Goal: Information Seeking & Learning: Find specific fact

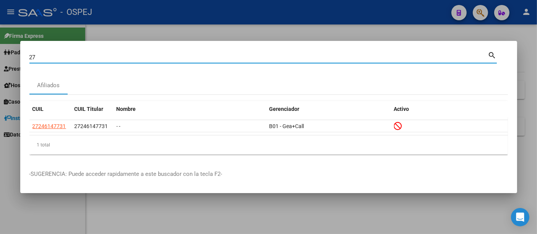
type input "2"
type input "28153859"
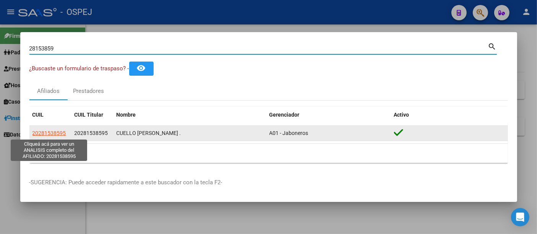
click at [47, 131] on span "20281538595" at bounding box center [49, 133] width 34 height 6
type textarea "20281538595"
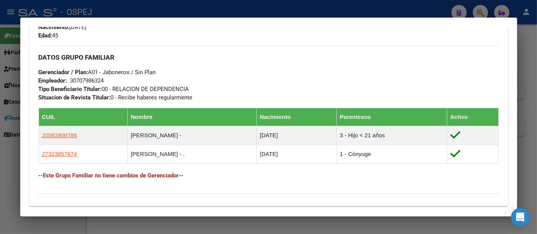
scroll to position [340, 0]
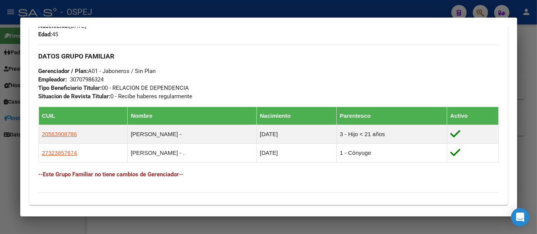
click at [224, 9] on div at bounding box center [268, 117] width 537 height 234
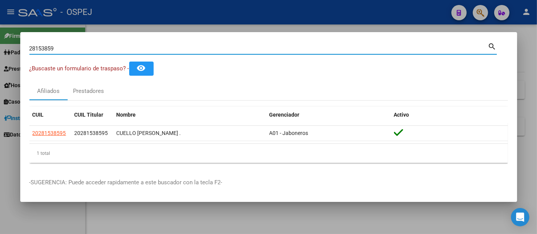
click at [123, 46] on input "28153859" at bounding box center [258, 48] width 459 height 7
type input "2"
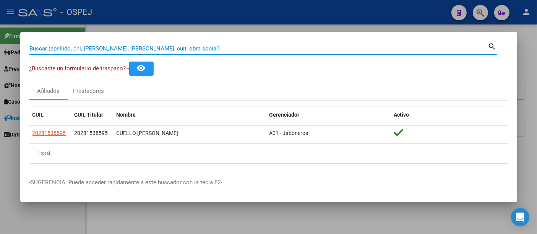
paste input "27-21957607-8"
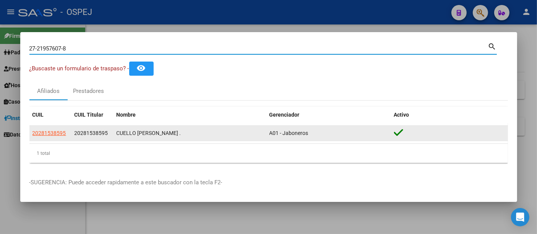
type input "27219576078"
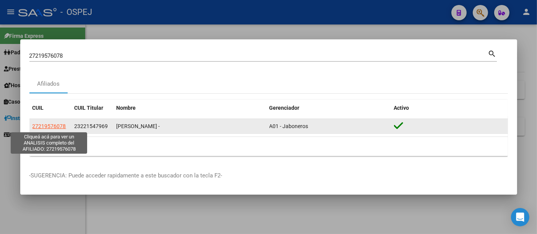
click at [48, 125] on span "27219576078" at bounding box center [49, 126] width 34 height 6
type textarea "27219576078"
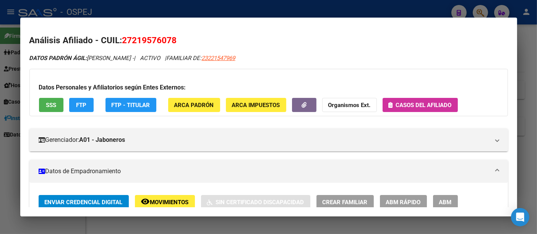
click at [430, 104] on span "Casos del afiliado" at bounding box center [424, 105] width 56 height 7
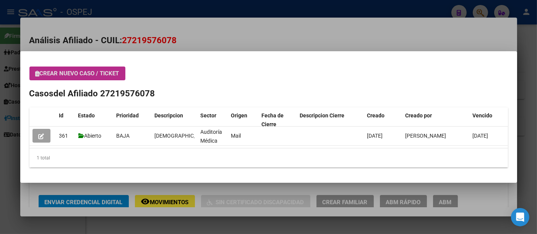
click at [133, 13] on div at bounding box center [268, 117] width 537 height 234
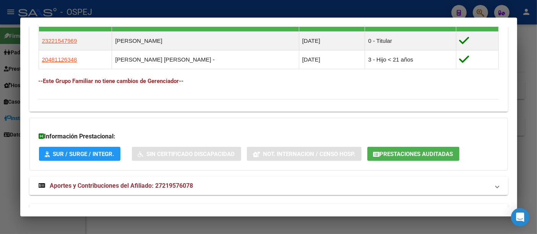
scroll to position [463, 0]
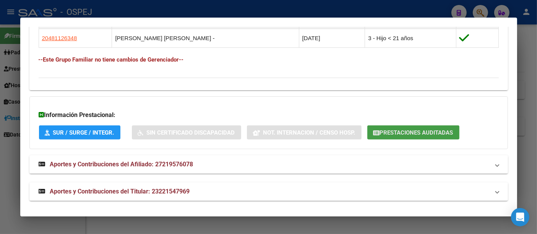
click at [403, 129] on span "Prestaciones Auditadas" at bounding box center [416, 132] width 73 height 7
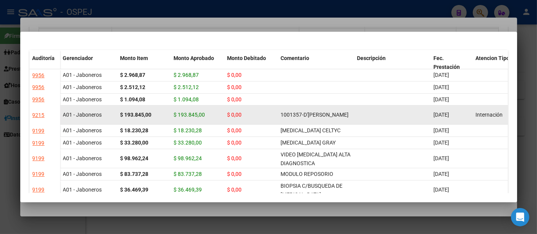
scroll to position [0, 0]
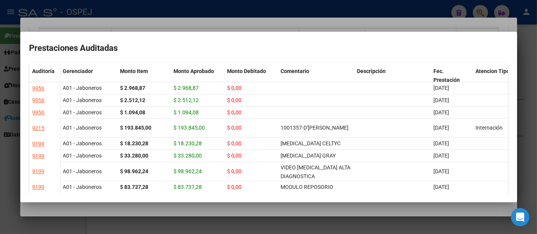
click at [233, 18] on div at bounding box center [268, 117] width 537 height 234
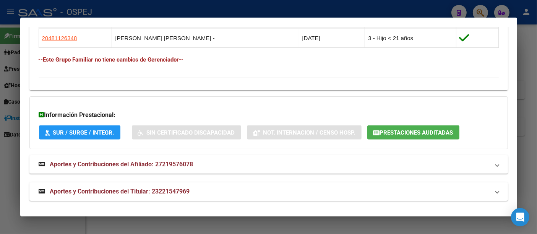
click at [239, 5] on div at bounding box center [268, 117] width 537 height 234
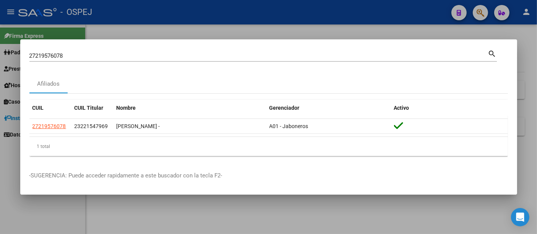
drag, startPoint x: 167, startPoint y: 52, endPoint x: 163, endPoint y: 57, distance: 6.0
click at [164, 56] on div "27219576078 Buscar (apellido, dni, cuil, [PERSON_NAME], cuit, obra social) sear…" at bounding box center [263, 55] width 468 height 13
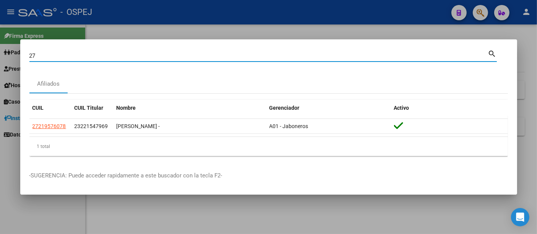
type input "2"
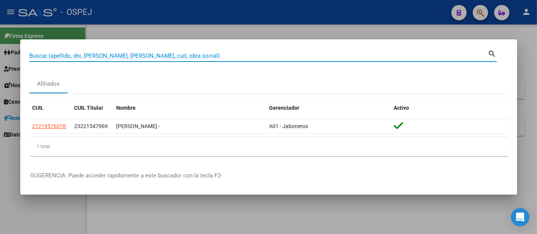
paste input "27430685533"
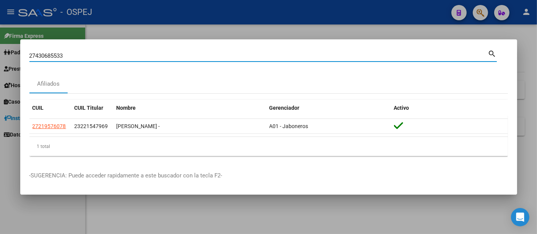
type input "27430685533"
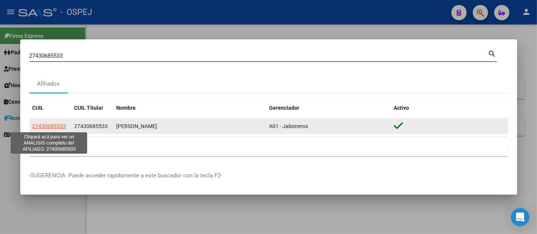
click at [60, 126] on span "27430685533" at bounding box center [49, 126] width 34 height 6
type textarea "27430685533"
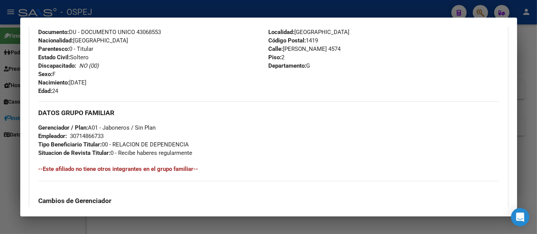
scroll to position [297, 0]
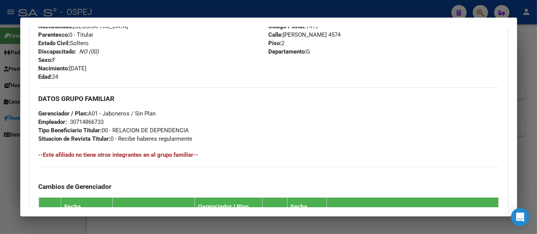
click at [231, 9] on div at bounding box center [268, 117] width 537 height 234
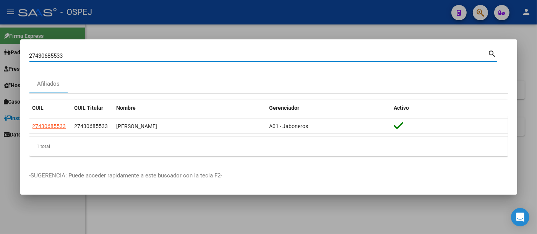
click at [131, 57] on input "27430685533" at bounding box center [258, 55] width 459 height 7
type input "2"
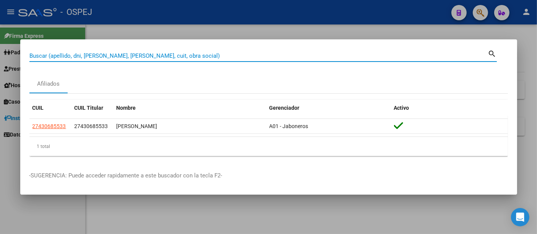
paste input "27_06057287_4"
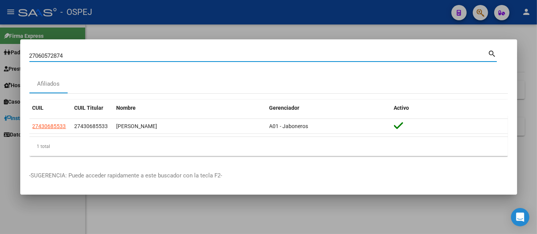
type input "27060572874"
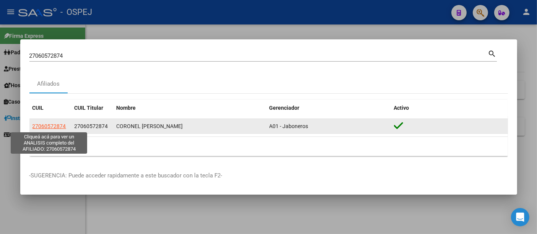
click at [39, 126] on span "27060572874" at bounding box center [49, 126] width 34 height 6
type textarea "27060572874"
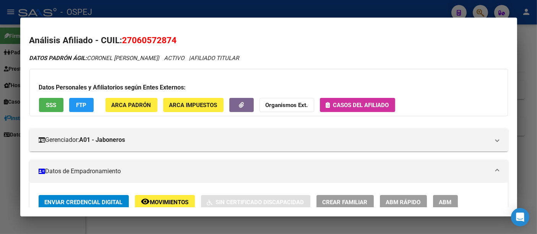
click at [221, 11] on div at bounding box center [268, 117] width 537 height 234
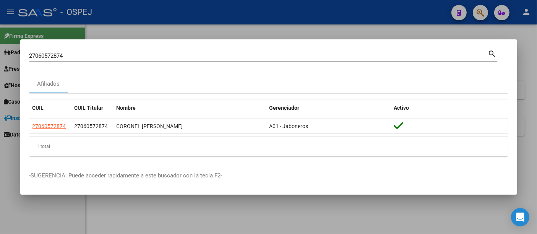
click at [133, 61] on div "27060572874 Buscar (apellido, dni, [PERSON_NAME], [PERSON_NAME], cuit, obra soc…" at bounding box center [258, 55] width 459 height 11
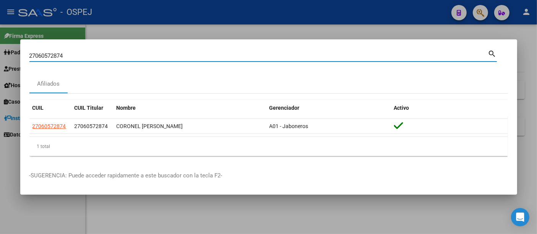
click at [136, 57] on input "27060572874" at bounding box center [258, 55] width 459 height 7
type input "2"
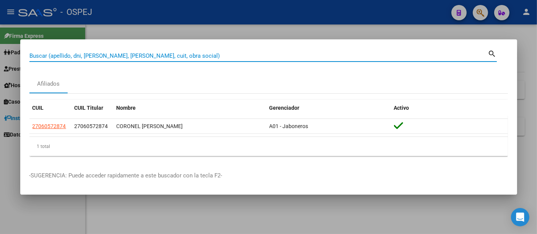
paste input "27367895484"
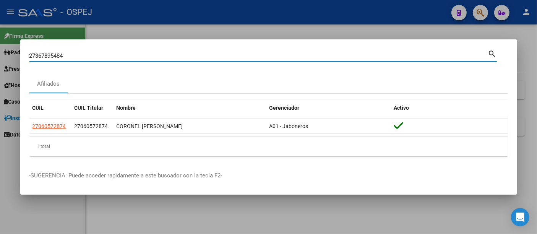
type input "27367895484"
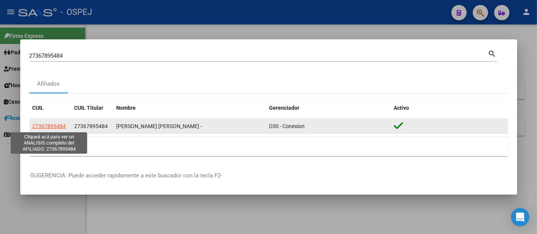
click at [42, 127] on span "27367895484" at bounding box center [49, 126] width 34 height 6
type textarea "27367895484"
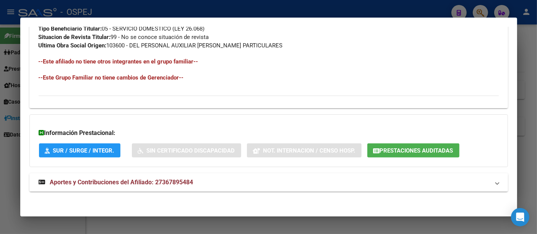
scroll to position [407, 0]
click at [203, 12] on div at bounding box center [268, 117] width 537 height 234
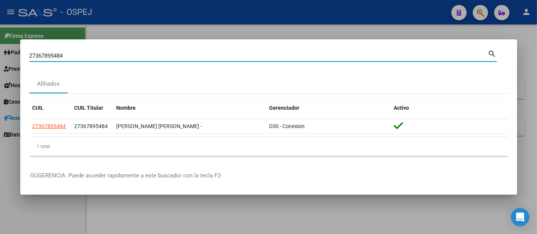
click at [119, 57] on input "27367895484" at bounding box center [258, 55] width 459 height 7
type input "2"
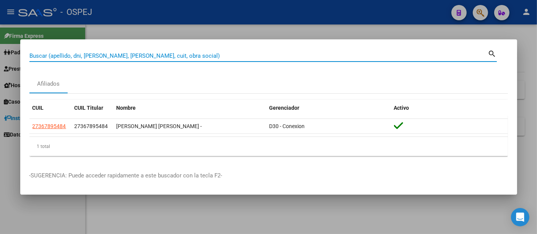
paste input "20_30490072_6"
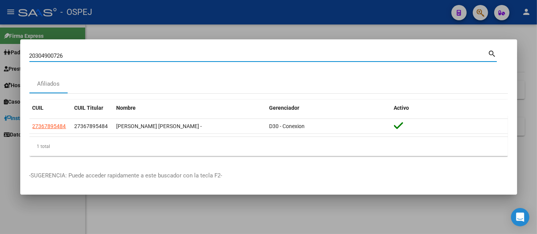
type input "20304900726"
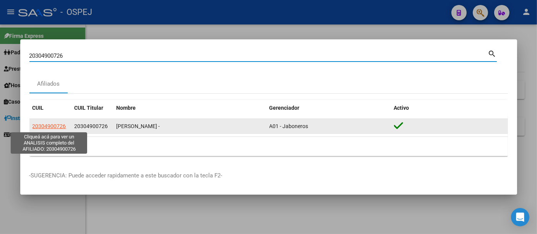
click at [46, 127] on span "20304900726" at bounding box center [49, 126] width 34 height 6
type textarea "20304900726"
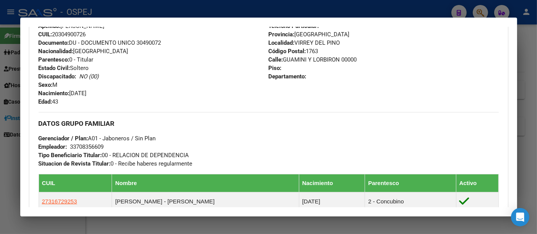
scroll to position [326, 0]
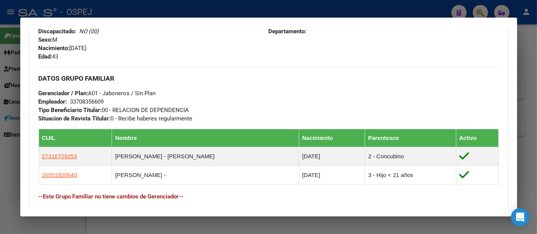
click at [91, 100] on div "33708356609" at bounding box center [87, 101] width 34 height 8
click at [187, 14] on div at bounding box center [268, 117] width 537 height 234
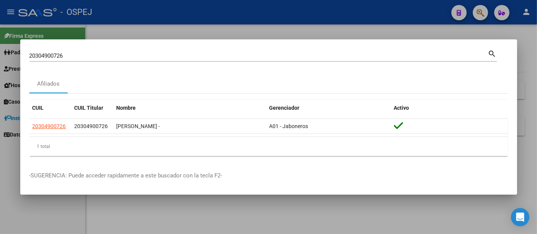
click at [135, 57] on input "20304900726" at bounding box center [258, 55] width 459 height 7
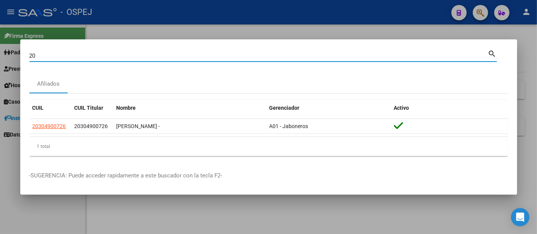
type input "2"
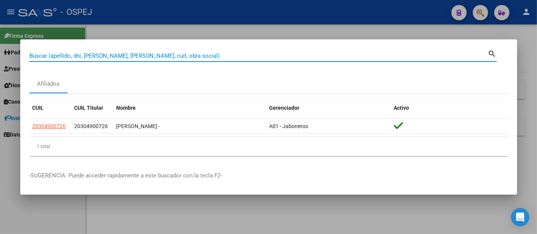
paste input "43.368.307"
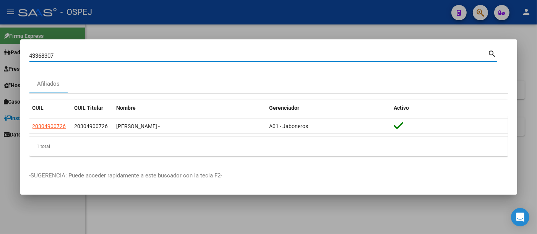
type input "43368307"
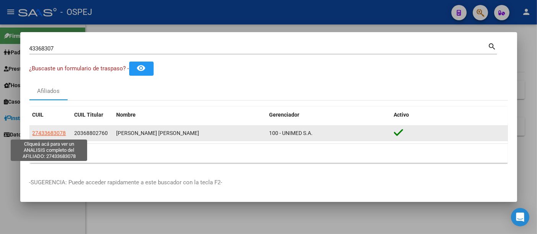
click at [50, 130] on span "27433683078" at bounding box center [49, 133] width 34 height 6
type textarea "27433683078"
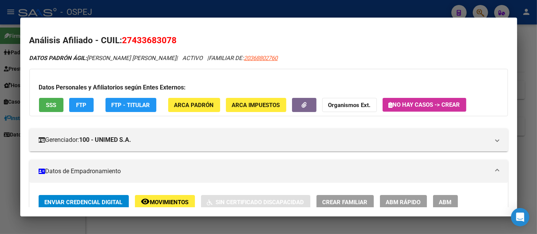
click at [213, 8] on div at bounding box center [268, 117] width 537 height 234
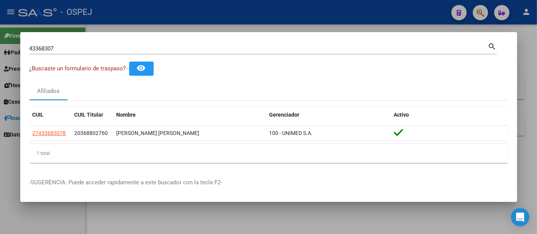
click at [107, 49] on input "43368307" at bounding box center [258, 48] width 459 height 7
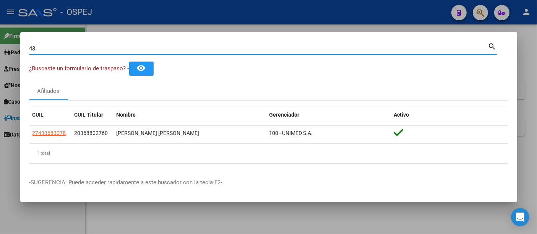
type input "4"
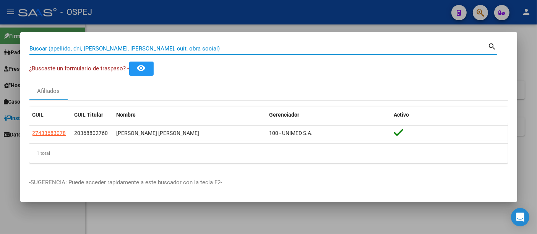
paste input "40982852"
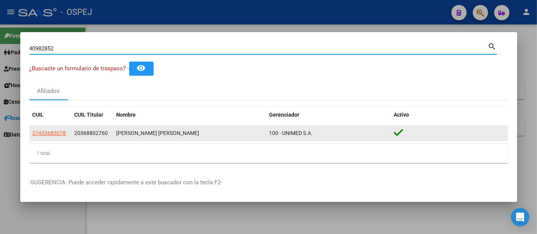
type input "40982852"
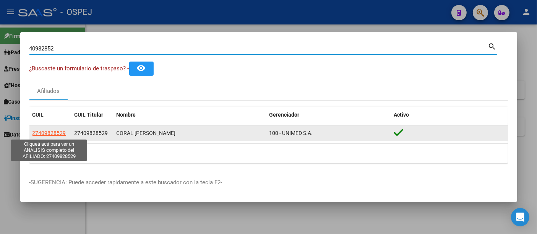
click at [48, 131] on span "27409828529" at bounding box center [49, 133] width 34 height 6
type textarea "27409828529"
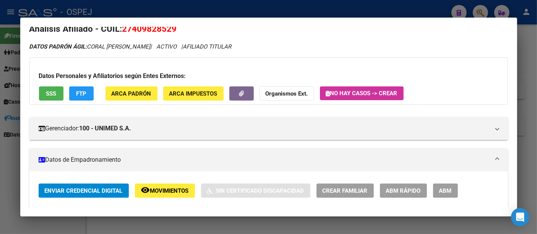
scroll to position [0, 0]
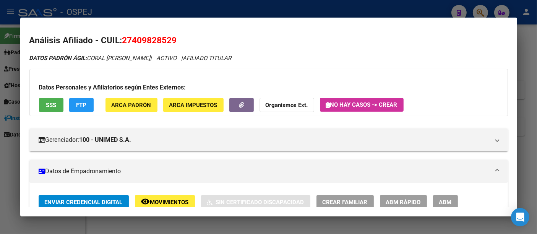
click at [218, 13] on div at bounding box center [268, 117] width 537 height 234
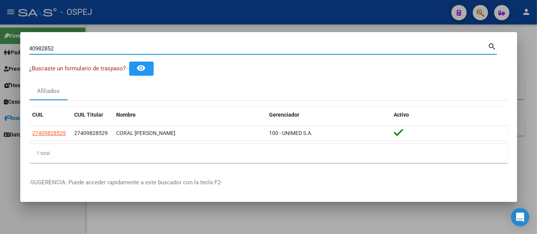
click at [69, 52] on input "40982852" at bounding box center [258, 48] width 459 height 7
type input "4"
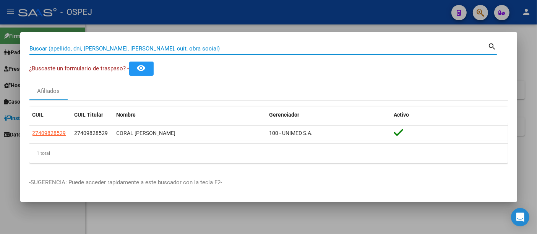
paste input "43803963"
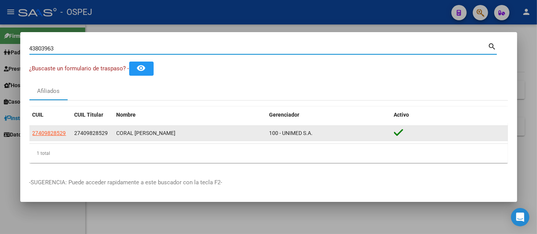
type input "43803963"
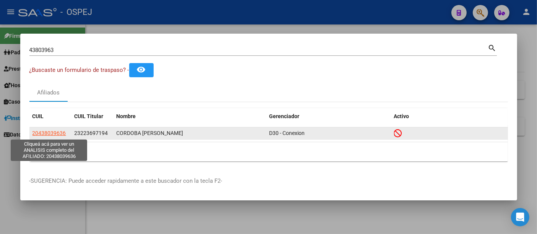
click at [51, 132] on span "20438039636" at bounding box center [49, 133] width 34 height 6
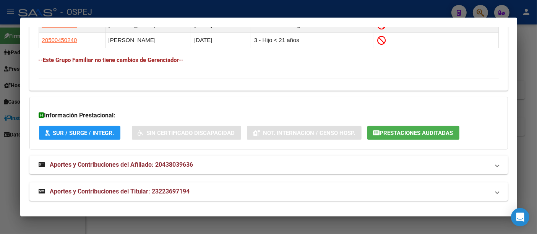
scroll to position [520, 0]
click at [162, 189] on span "Aportes y Contribuciones del Titular: 23223697194" at bounding box center [120, 191] width 140 height 7
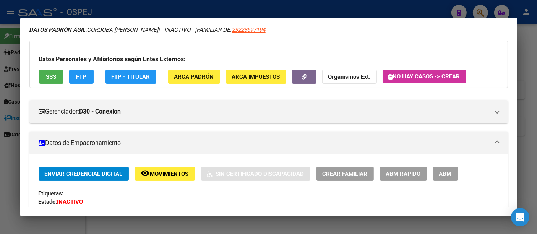
scroll to position [0, 0]
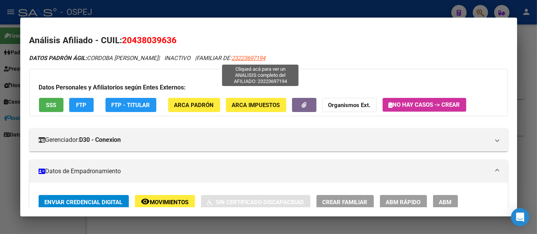
click at [255, 58] on span "23223697194" at bounding box center [249, 58] width 34 height 7
type textarea "23223697194"
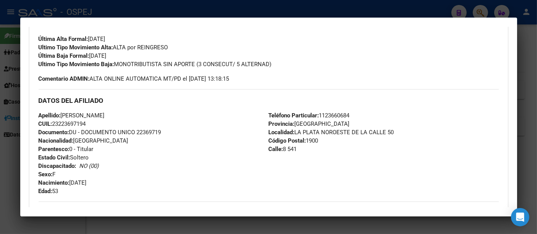
scroll to position [255, 0]
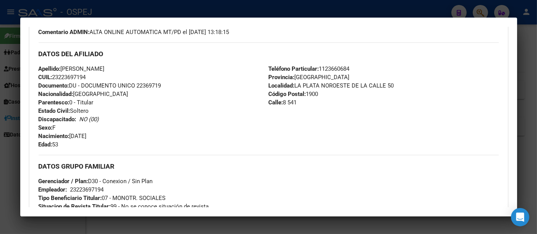
click at [65, 77] on span "CUIL: 23223697194" at bounding box center [62, 77] width 47 height 7
copy span "23223697194"
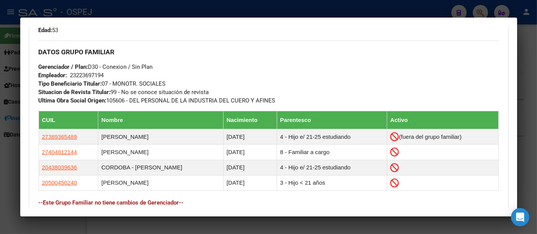
scroll to position [382, 0]
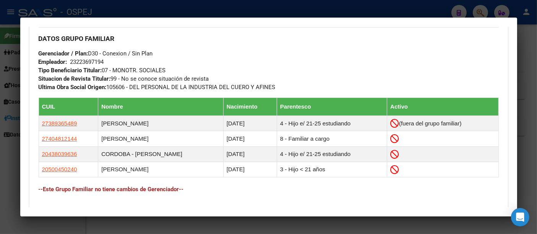
click at [157, 10] on div at bounding box center [268, 117] width 537 height 234
